Goal: Communication & Community: Answer question/provide support

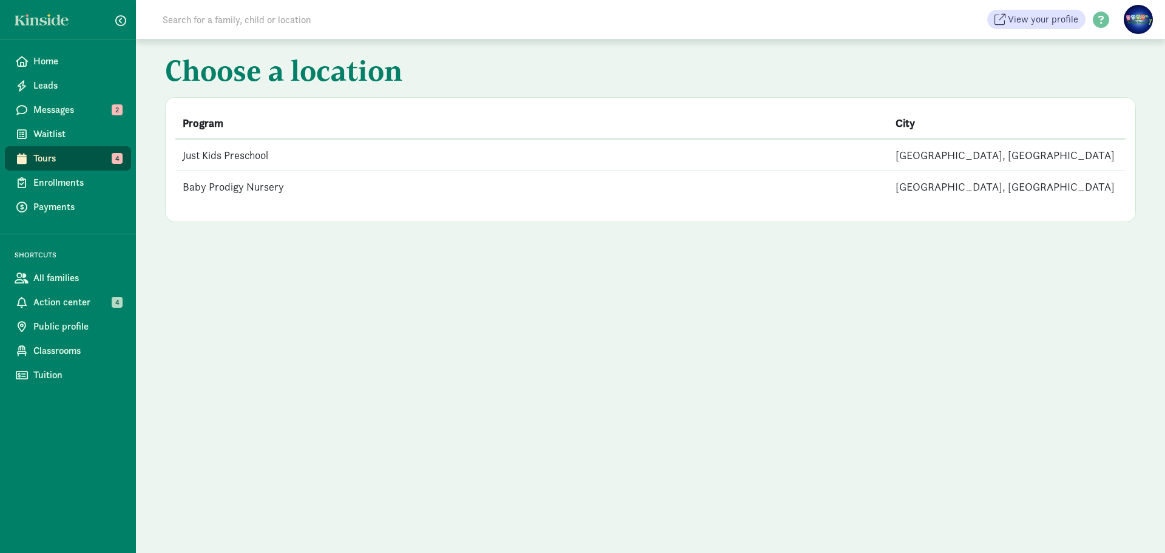
click at [276, 153] on td "Just Kids Preschool" at bounding box center [531, 155] width 713 height 32
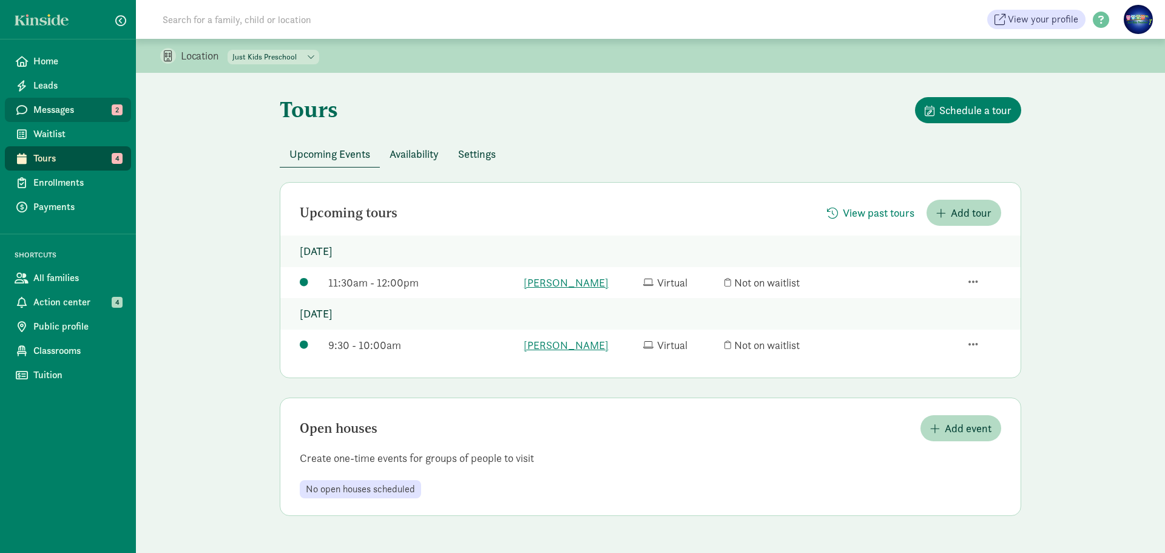
click at [68, 111] on span "Messages" at bounding box center [77, 110] width 88 height 15
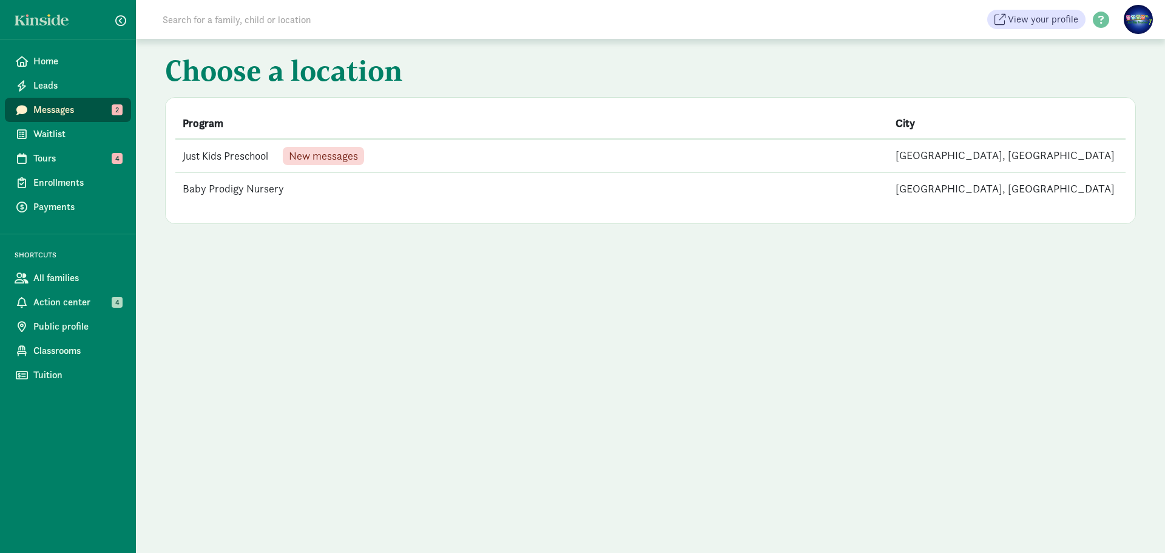
click at [226, 152] on td "Just Kids Preschool New messages" at bounding box center [531, 156] width 713 height 34
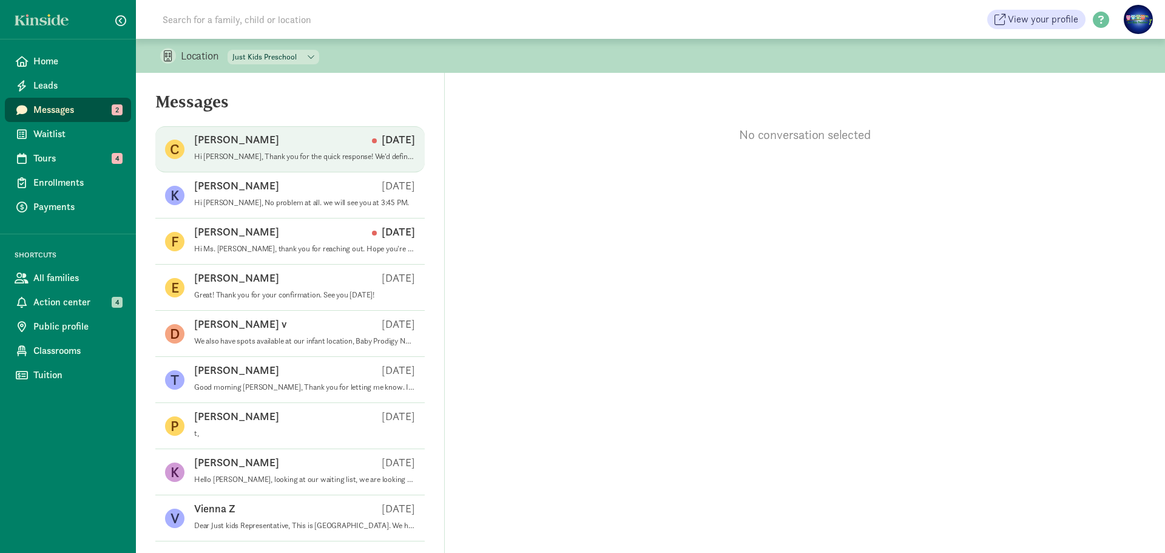
click at [285, 144] on div "[PERSON_NAME] [DATE]" at bounding box center [304, 141] width 221 height 19
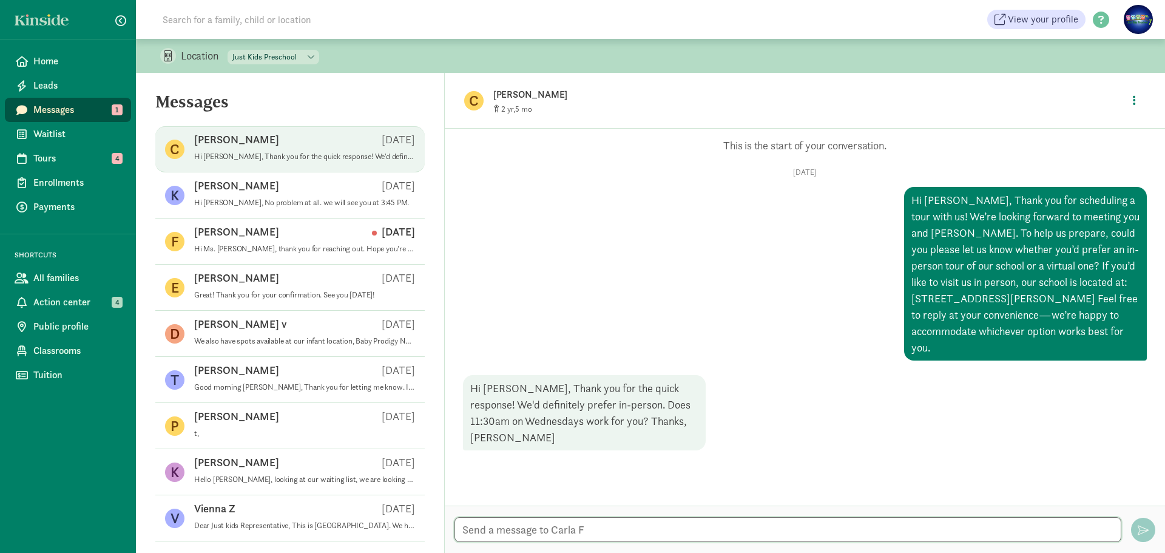
click at [607, 525] on textarea at bounding box center [787, 529] width 667 height 25
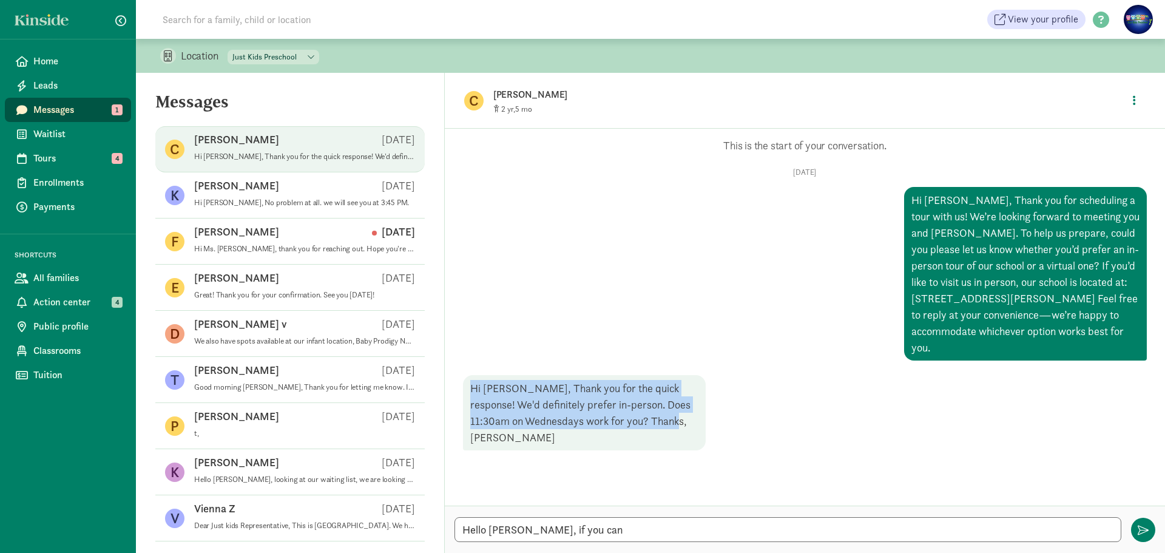
drag, startPoint x: 678, startPoint y: 402, endPoint x: 448, endPoint y: 373, distance: 231.3
click at [448, 373] on div "Opps, something went wrong :( Retry This is the start of your conversation. [DA…" at bounding box center [805, 317] width 720 height 377
copy div "Hi [PERSON_NAME], Thank you for the quick response! We'd definitely prefer in-p…"
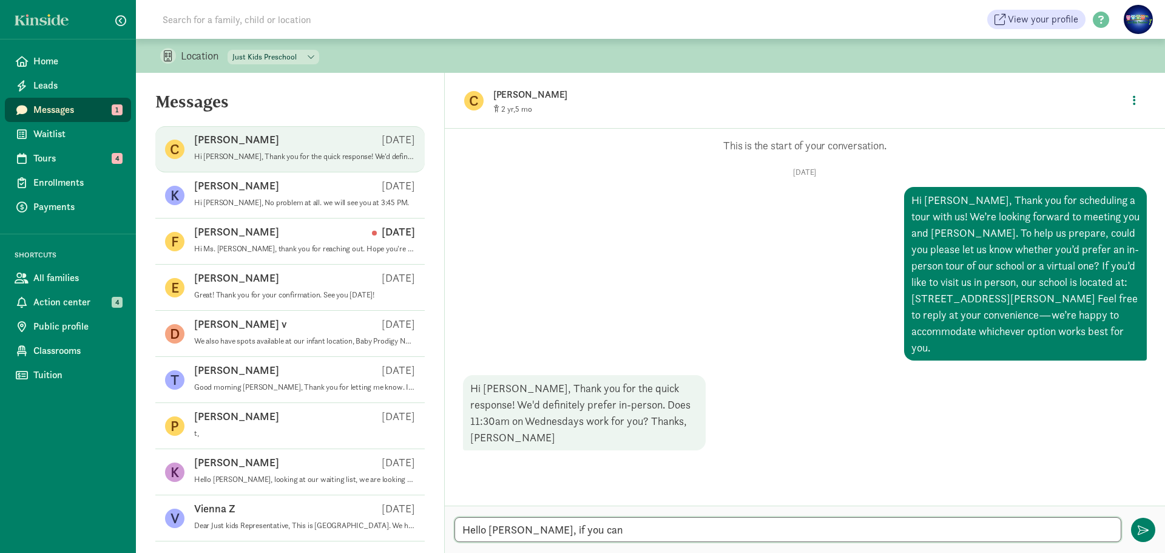
click at [615, 535] on textarea "Hello [PERSON_NAME], if you can" at bounding box center [787, 529] width 667 height 25
paste textarea "Hi [PERSON_NAME], Thanks for getting back to me! 9:30 AM [DATE] works better fo…"
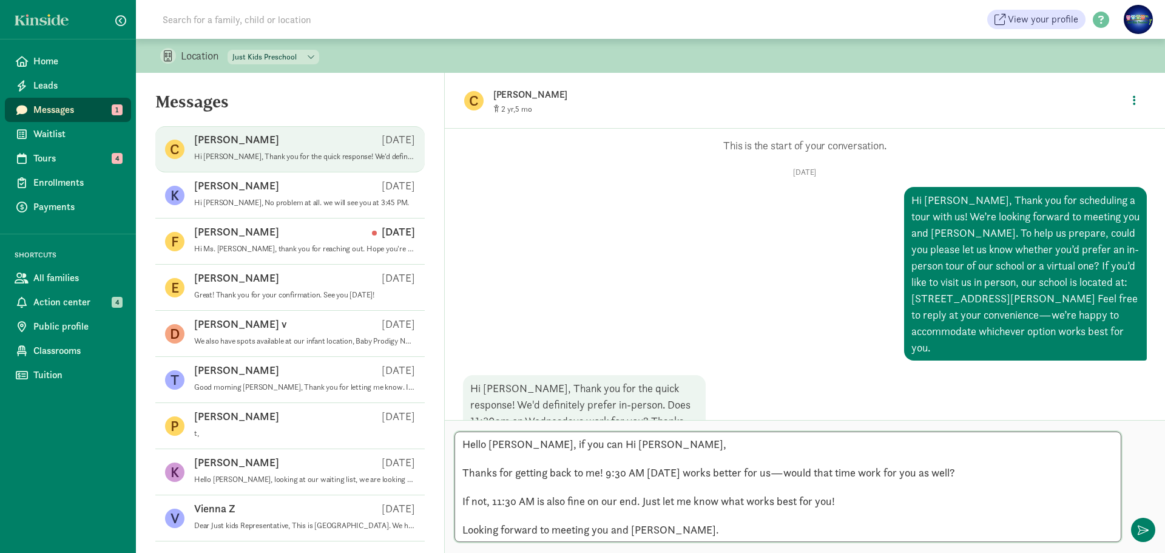
drag, startPoint x: 624, startPoint y: 444, endPoint x: 518, endPoint y: 451, distance: 105.8
click at [518, 451] on textarea "Hello [PERSON_NAME], if you can Hi [PERSON_NAME], Thanks for getting back to me…" at bounding box center [787, 486] width 667 height 110
drag, startPoint x: 519, startPoint y: 442, endPoint x: 552, endPoint y: 455, distance: 35.7
click at [552, 455] on textarea "Hello [PERSON_NAME], if you ca n Hi [PERSON_NAME], Thanks for getting back to m…" at bounding box center [787, 486] width 667 height 110
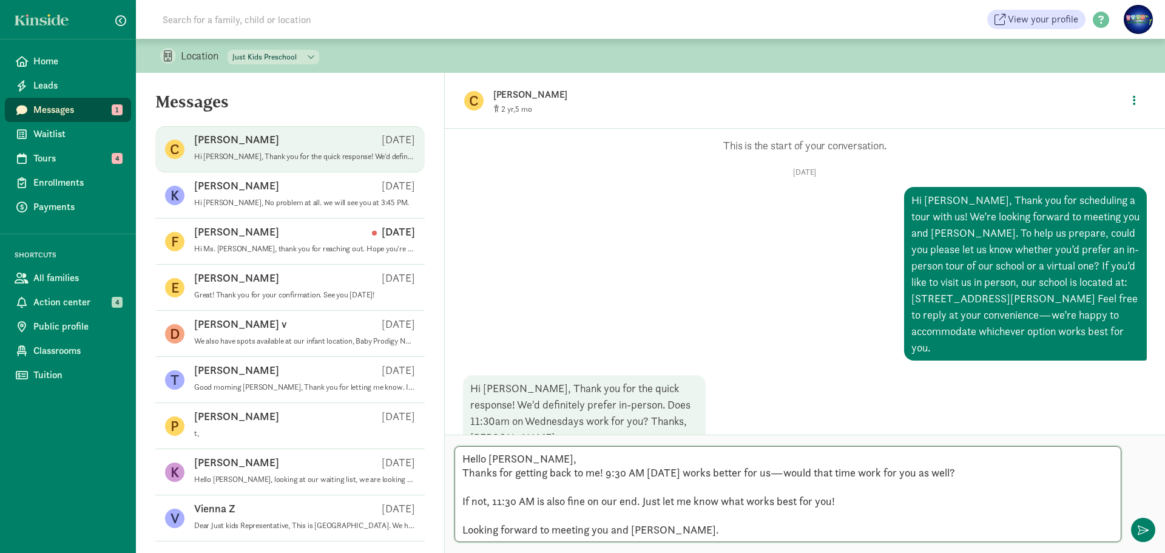
click at [472, 487] on textarea "Hello [PERSON_NAME], Thanks for getting back to me! 9:30 AM [DATE] works better…" at bounding box center [787, 494] width 667 height 96
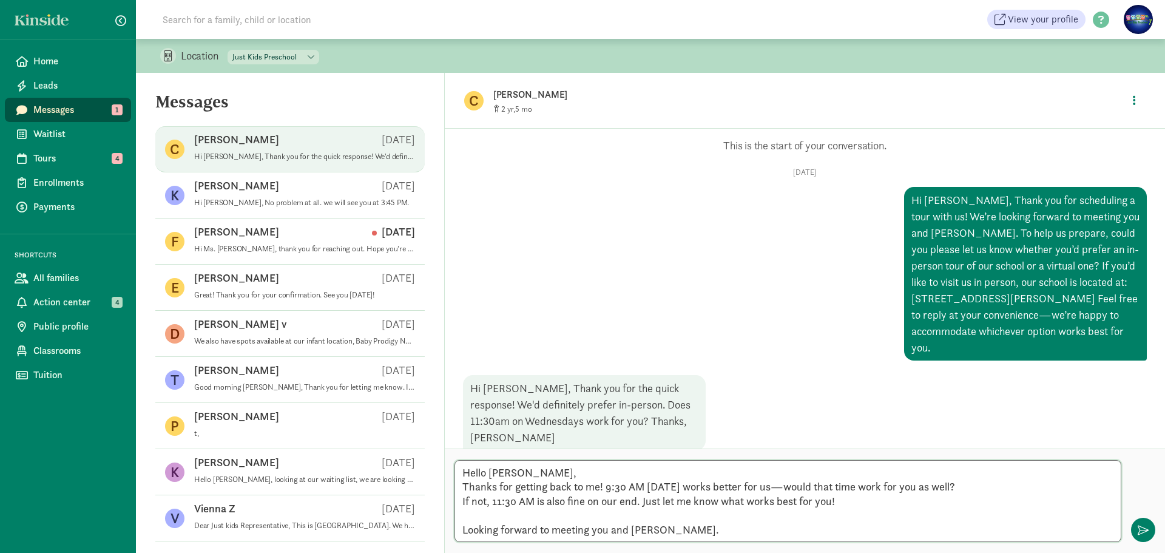
click at [468, 514] on textarea "Hello [PERSON_NAME], Thanks for getting back to me! 9:30 AM [DATE] works better…" at bounding box center [787, 501] width 667 height 82
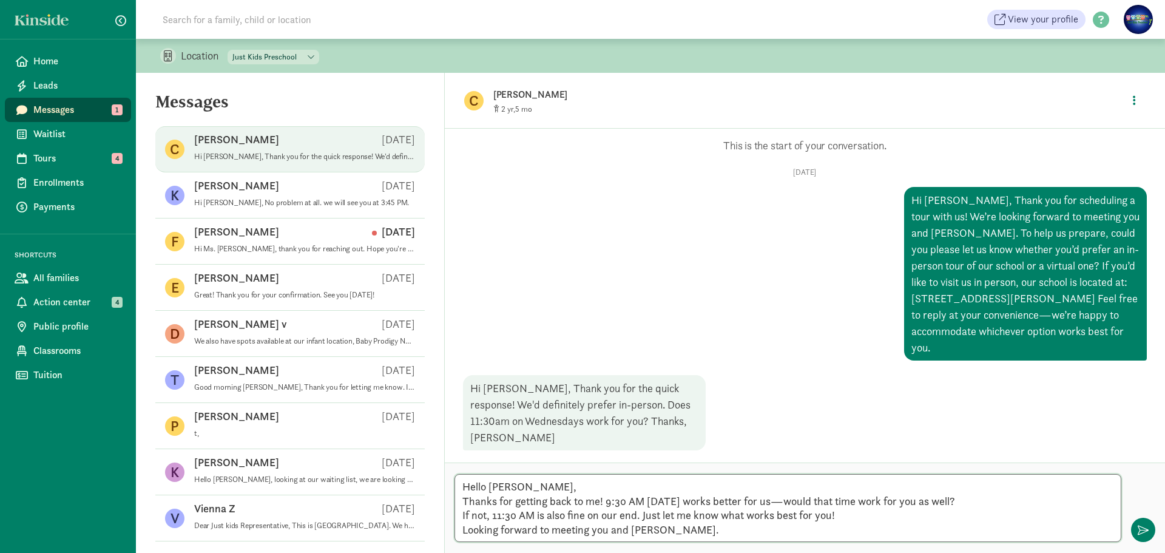
drag, startPoint x: 857, startPoint y: 515, endPoint x: 454, endPoint y: 518, distance: 403.5
click at [454, 518] on textarea "Hello [PERSON_NAME], Thanks for getting back to me! 9:30 AM [DATE] works better…" at bounding box center [787, 508] width 667 height 68
click at [718, 527] on textarea "Hello [PERSON_NAME], Thanks for getting back to me! 9:30 AM [DATE] works better…" at bounding box center [787, 508] width 667 height 68
drag, startPoint x: 584, startPoint y: 515, endPoint x: 569, endPoint y: 514, distance: 14.6
click at [569, 514] on textarea "Hello [PERSON_NAME], Thanks for getting back to me! 9:30 AM [DATE] works better…" at bounding box center [787, 508] width 667 height 68
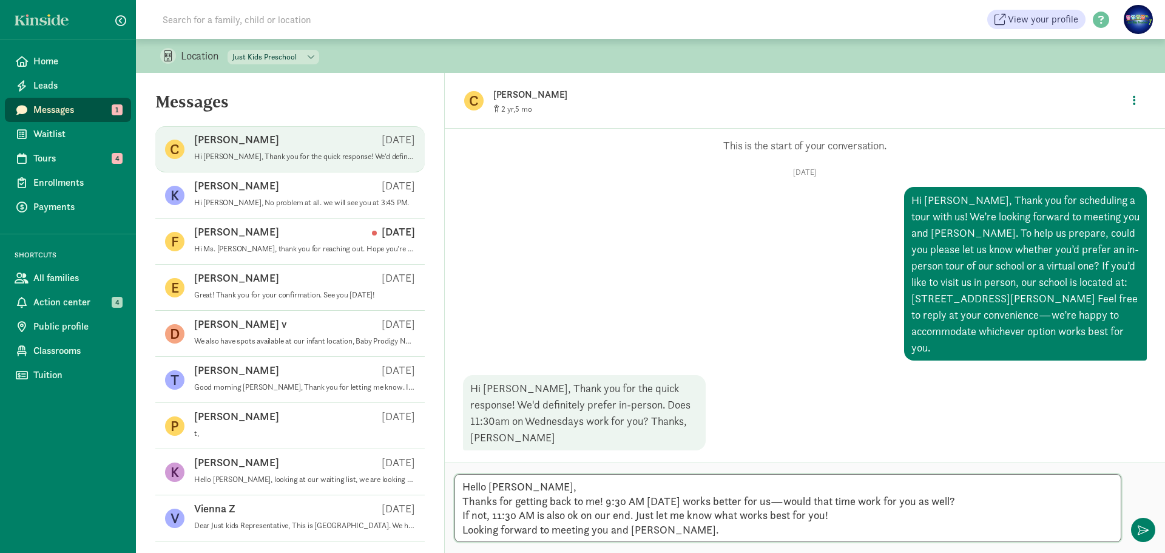
click at [1000, 496] on textarea "Hello [PERSON_NAME], Thanks for getting back to me! 9:30 AM [DATE] works better…" at bounding box center [787, 508] width 667 height 68
click at [704, 532] on textarea "Hello [PERSON_NAME], Thanks for getting back to me! 9:30 AM [DATE] works better…" at bounding box center [787, 508] width 667 height 68
type textarea "Hello [PERSON_NAME], Thanks for getting back to me! 9:30 AM [DATE] works better…"
click at [1145, 525] on span "button" at bounding box center [1143, 529] width 11 height 11
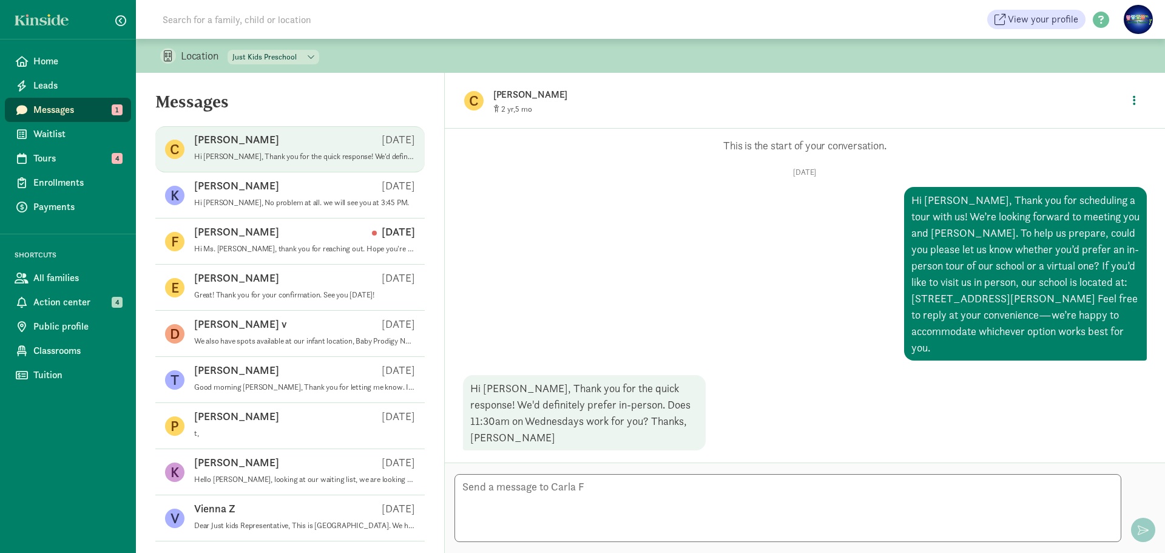
scroll to position [49, 0]
